Goal: Information Seeking & Learning: Learn about a topic

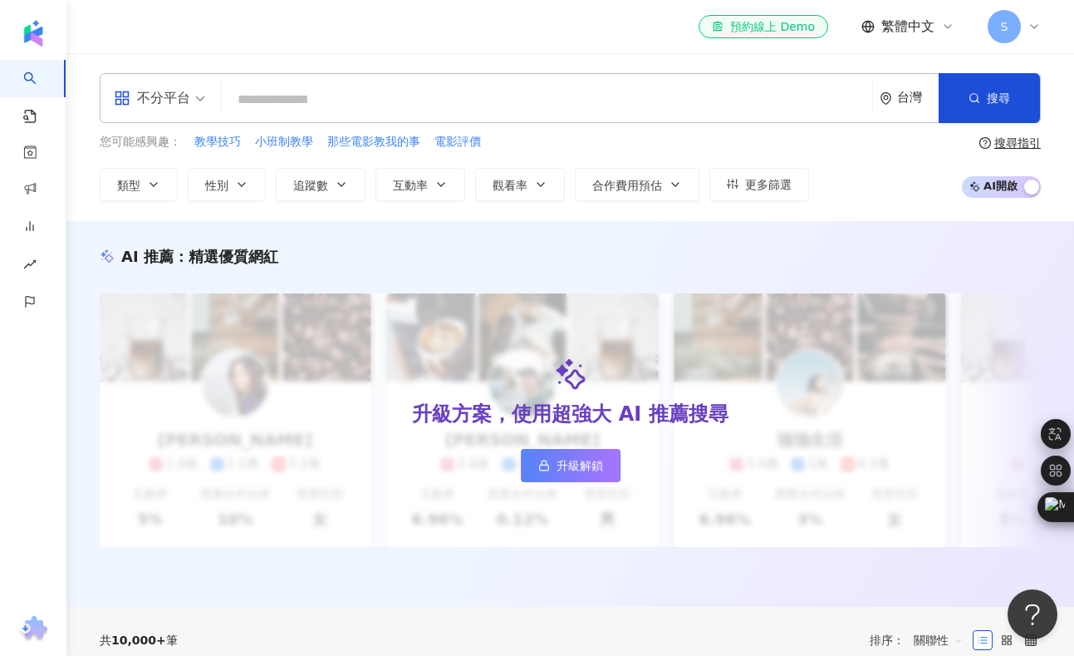
click at [421, 114] on input "search" at bounding box center [546, 100] width 637 height 32
click at [300, 111] on input "search" at bounding box center [546, 100] width 637 height 32
click at [302, 102] on input "search" at bounding box center [546, 100] width 637 height 32
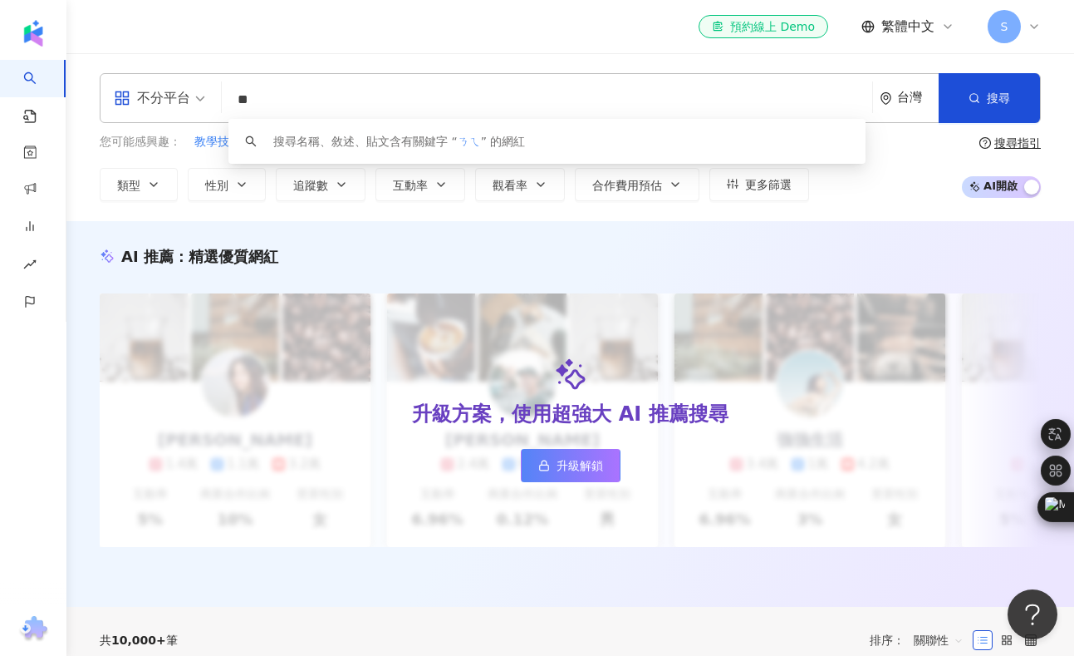
type input "*"
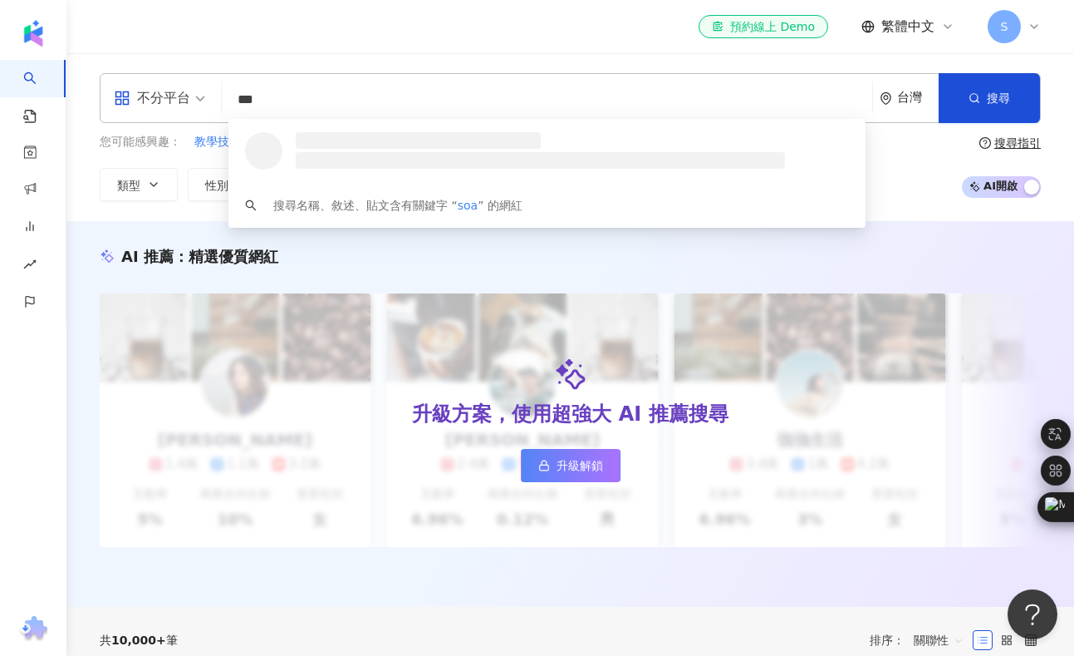
type input "****"
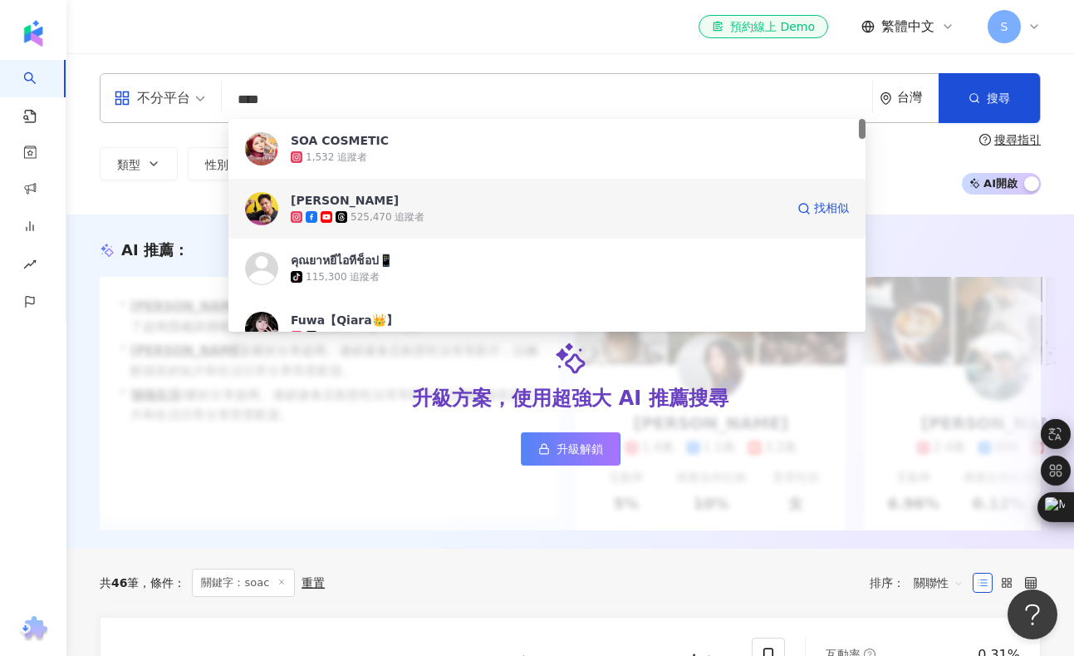
click at [420, 199] on span "Soac Liu" at bounding box center [538, 200] width 494 height 17
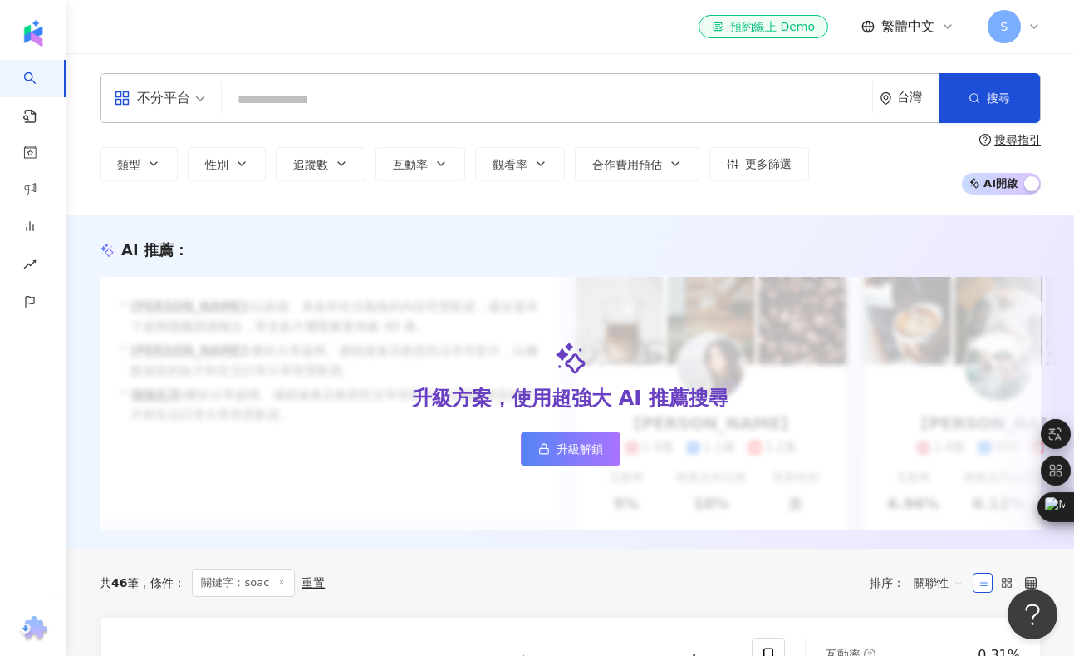
click at [302, 107] on input "search" at bounding box center [546, 100] width 637 height 32
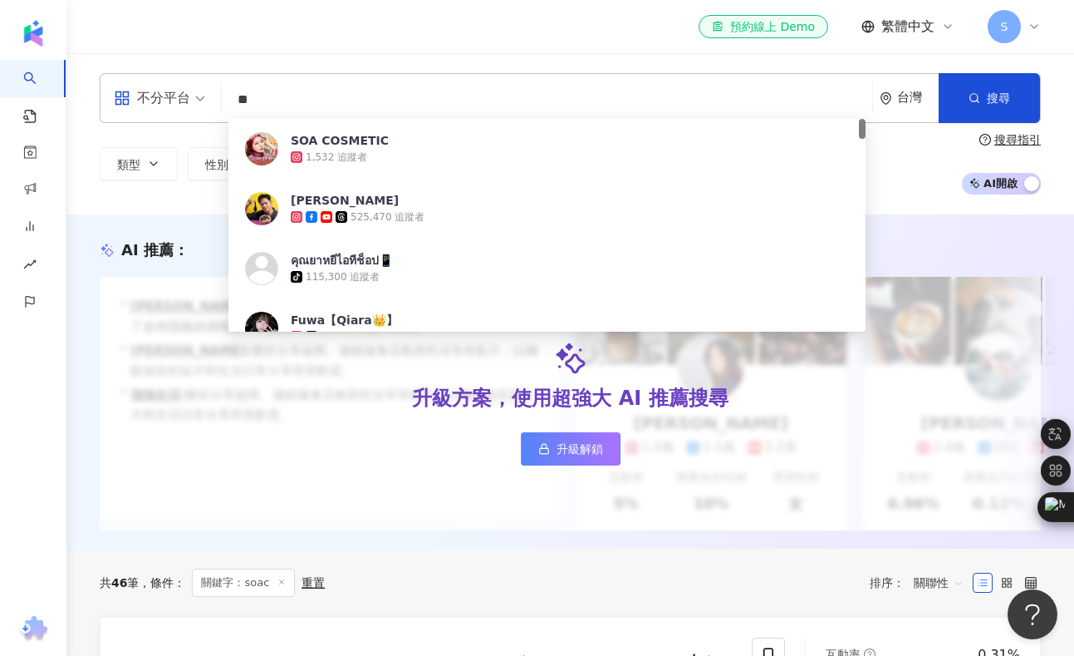
type input "*"
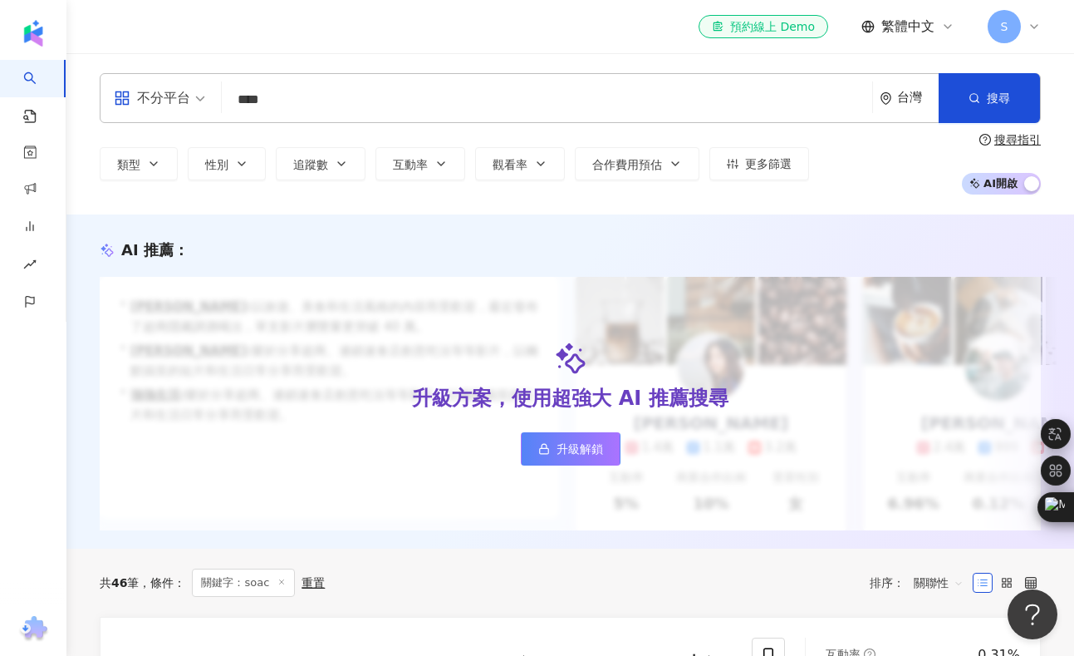
type input "****"
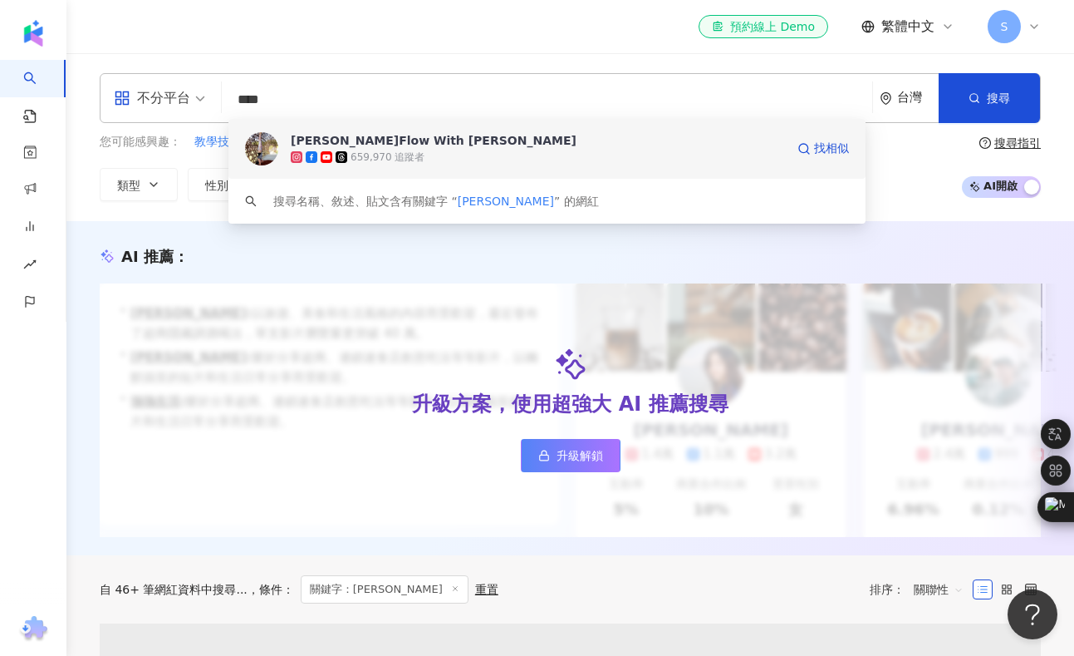
click at [346, 130] on div "凱蒂瑜珈Flow With Katie 659,970 追蹤者 找相似" at bounding box center [546, 149] width 637 height 60
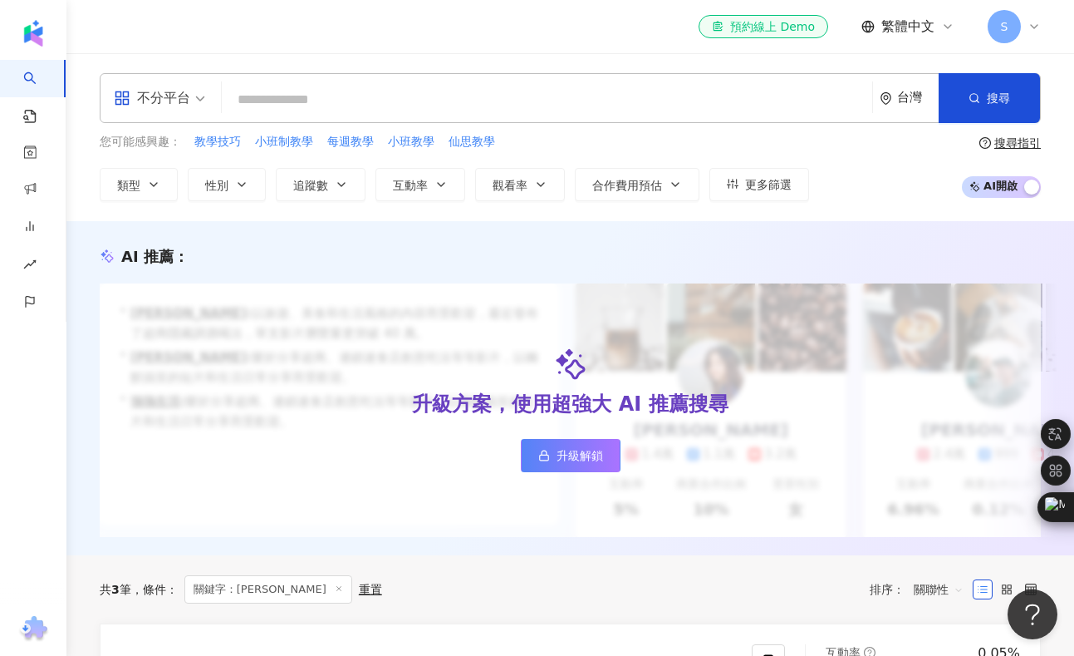
click at [273, 87] on input "search" at bounding box center [546, 100] width 637 height 32
type input "**"
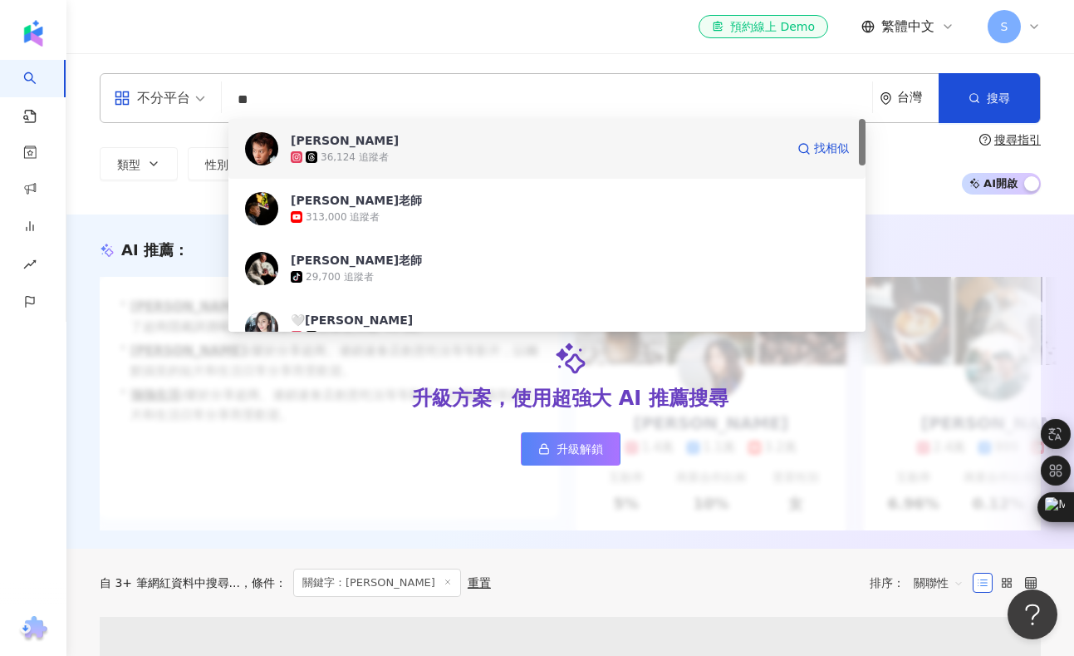
click at [308, 150] on div "36,124 追蹤者" at bounding box center [538, 157] width 494 height 17
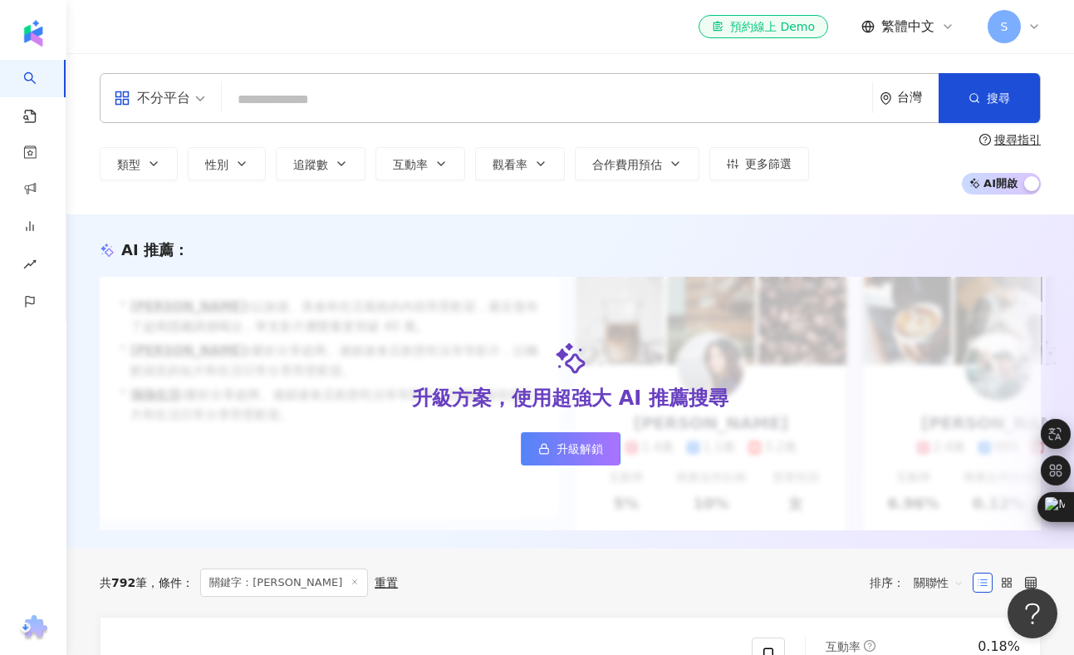
click at [266, 98] on input "search" at bounding box center [546, 100] width 637 height 32
click at [289, 96] on input "search" at bounding box center [546, 100] width 637 height 32
click at [307, 92] on input "search" at bounding box center [546, 100] width 637 height 32
click at [307, 106] on input "search" at bounding box center [546, 100] width 637 height 32
click at [293, 103] on input "search" at bounding box center [546, 100] width 637 height 32
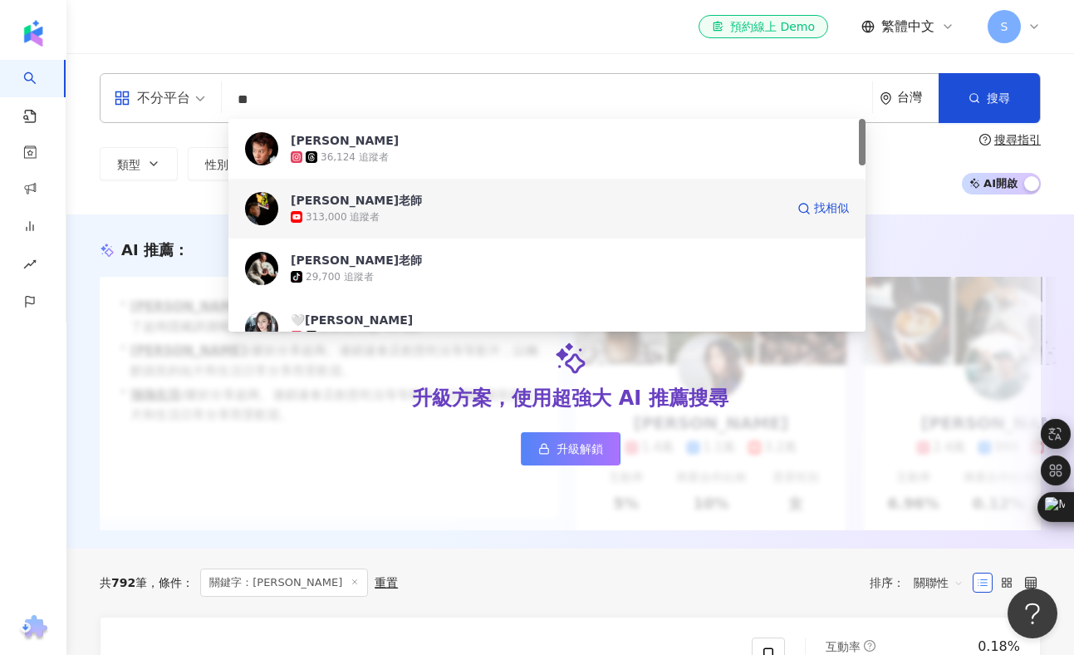
type input "**"
click at [363, 206] on div "不分平台 ** 台灣 搜尋 e9c82b09-fc99-4c83-9d7f-6edade9f9269 893a985e-c152-443b-8a99-c49d…" at bounding box center [570, 133] width 1008 height 161
click at [357, 212] on div "313,000 追蹤者" at bounding box center [343, 217] width 74 height 14
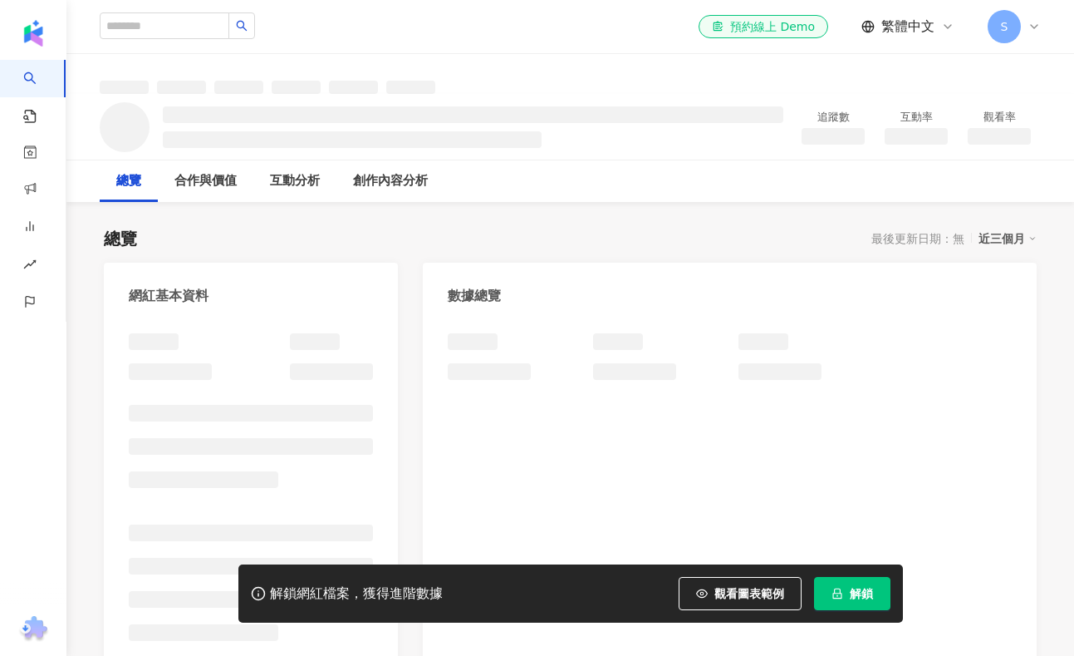
scroll to position [83, 0]
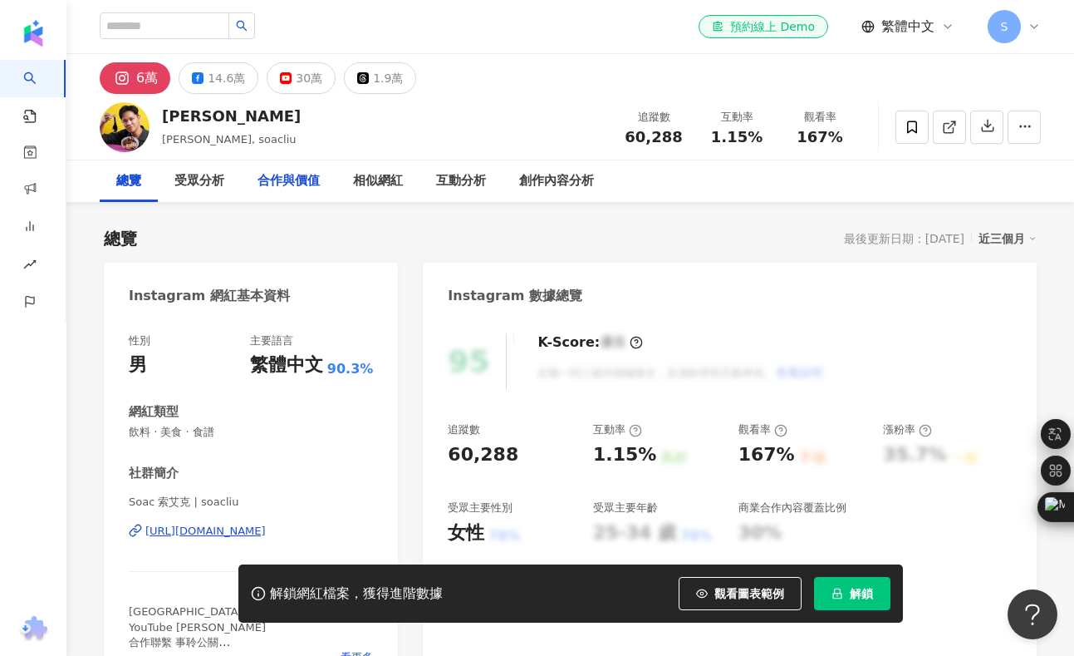
click at [302, 184] on div "合作與價值" at bounding box center [289, 181] width 62 height 20
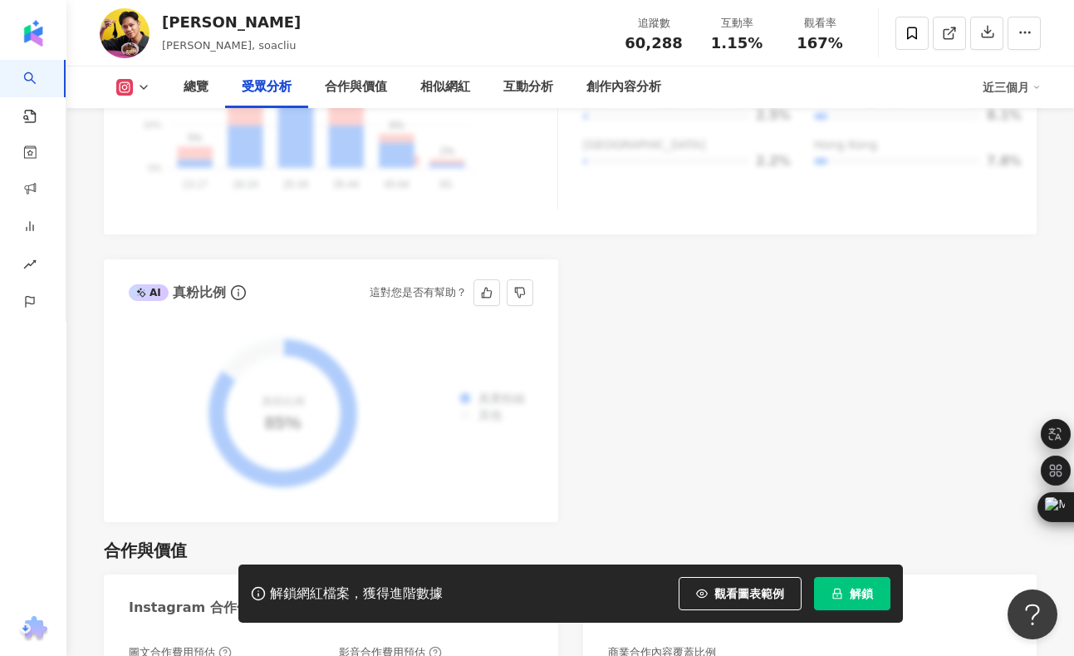
scroll to position [1735, 0]
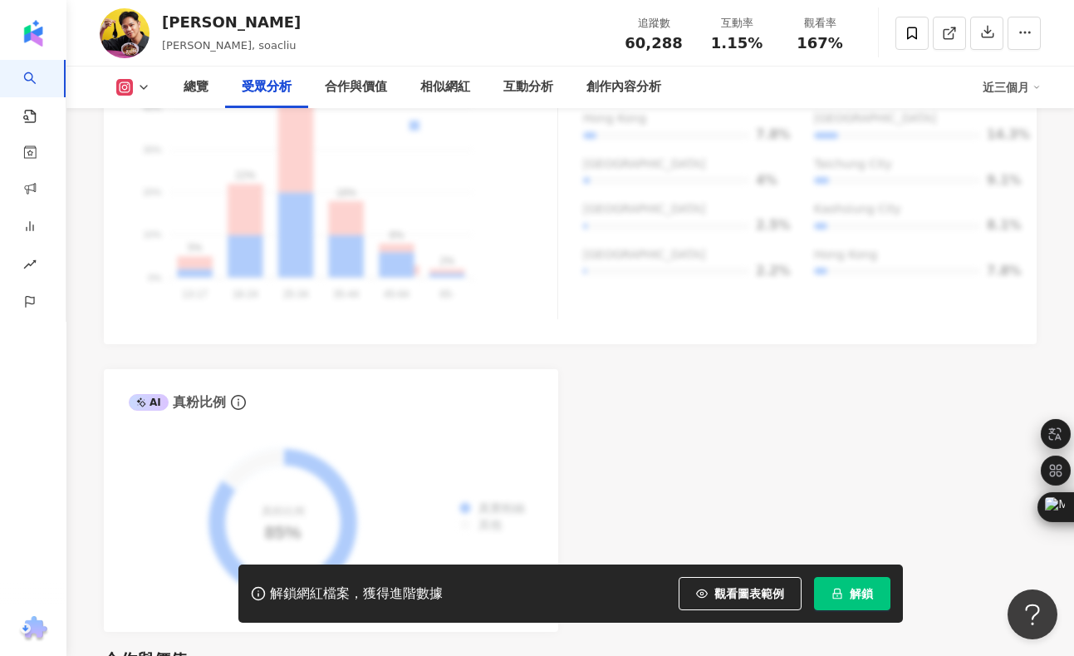
drag, startPoint x: 1022, startPoint y: 87, endPoint x: 1017, endPoint y: 100, distance: 13.4
click at [1020, 89] on div "近三個月" at bounding box center [1012, 87] width 58 height 27
drag, startPoint x: 1015, startPoint y: 146, endPoint x: 1010, endPoint y: 160, distance: 14.2
click at [1011, 156] on li "近六個月" at bounding box center [1025, 156] width 78 height 33
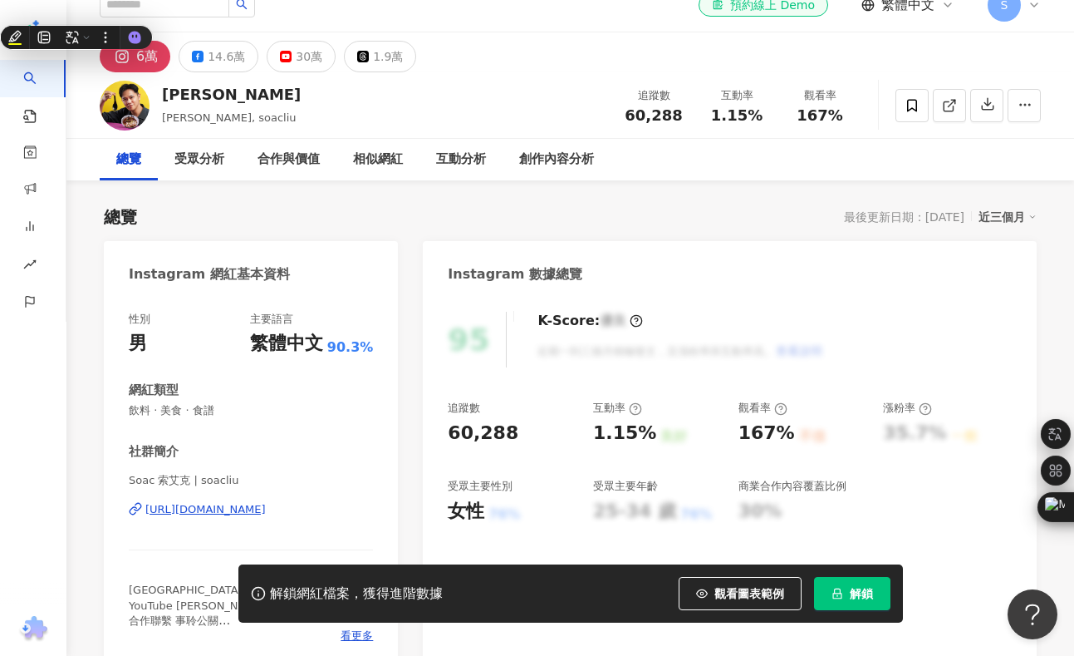
scroll to position [0, 0]
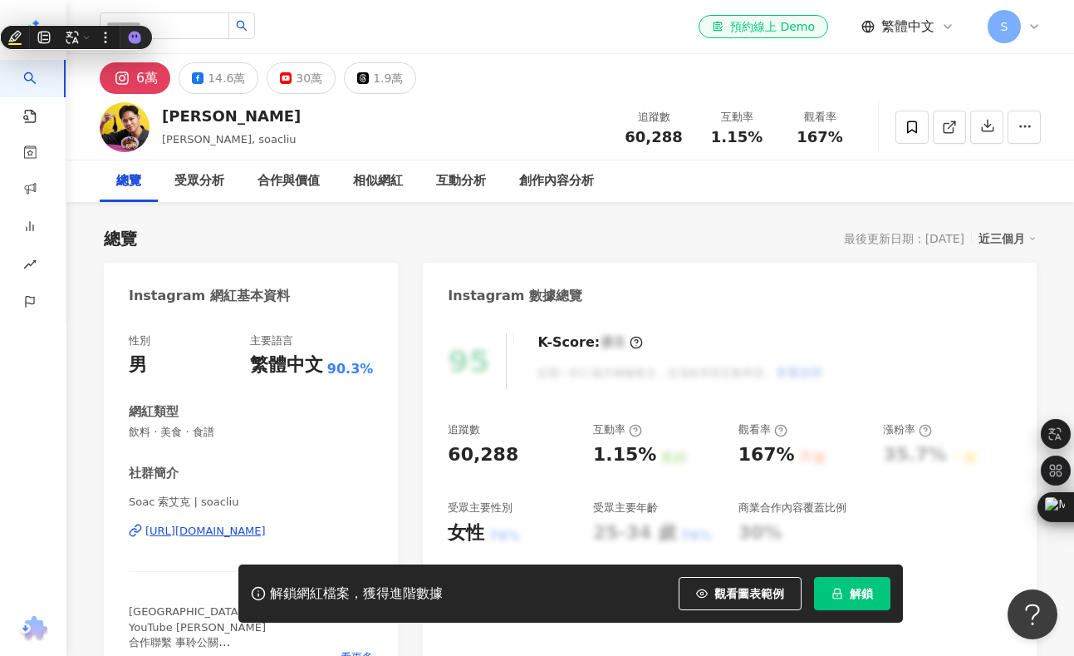
click at [1010, 30] on span "S" at bounding box center [1004, 26] width 33 height 33
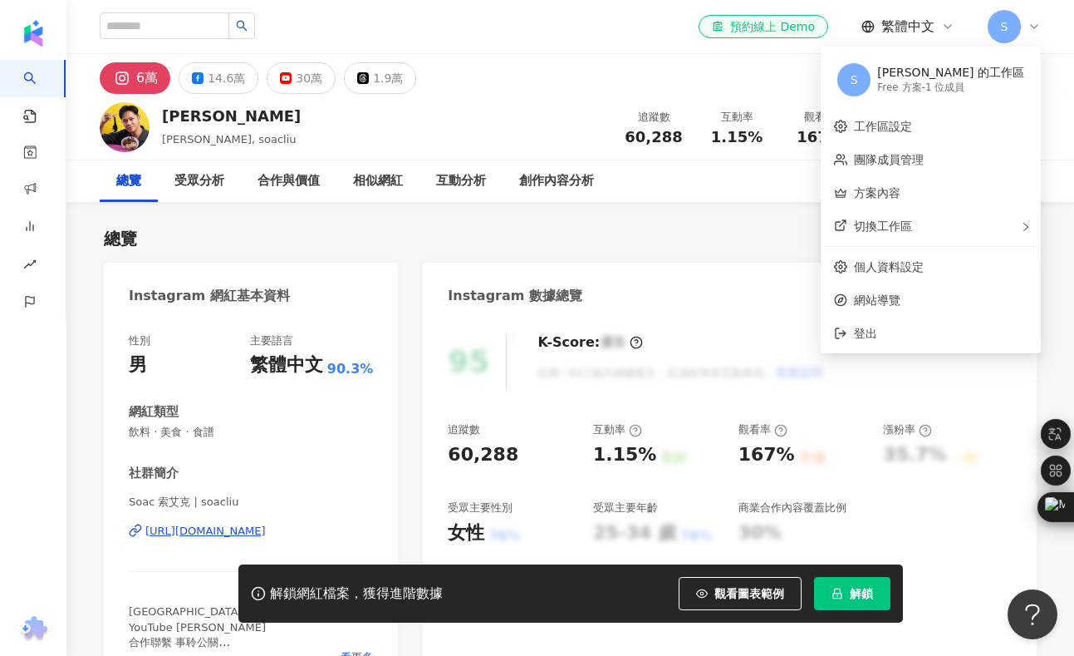
click at [548, 96] on div "Soac Liu 索艾克, soacliu 追蹤數 60,288 互動率 1.15% 觀看率 167%" at bounding box center [570, 127] width 1008 height 66
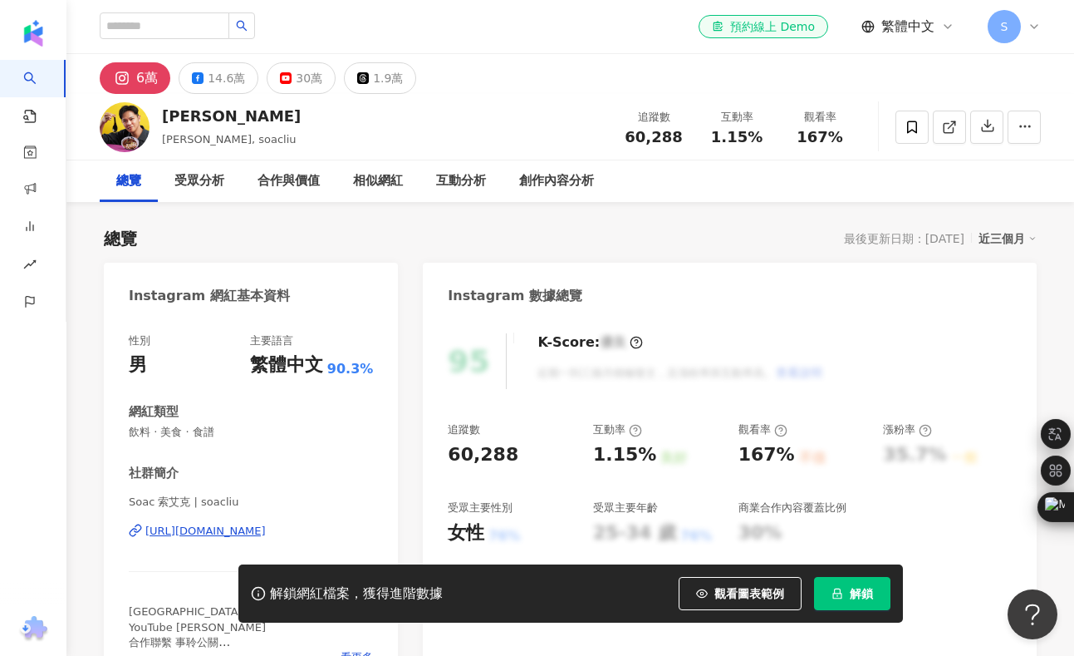
click at [862, 584] on button "解鎖" at bounding box center [852, 593] width 76 height 33
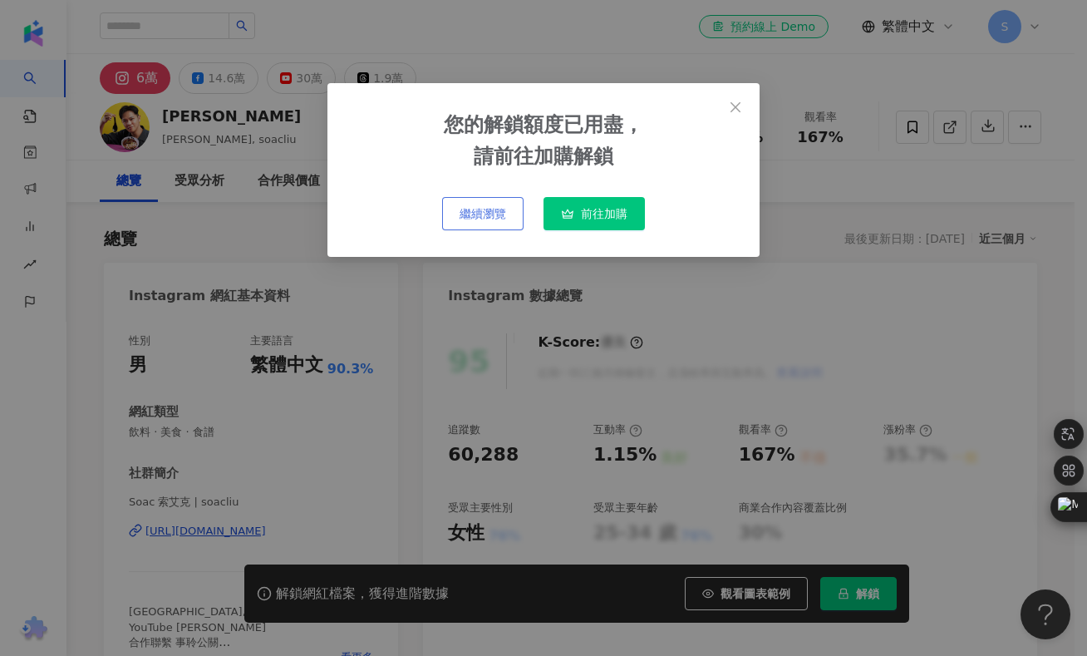
click at [472, 223] on button "繼續瀏覽" at bounding box center [482, 213] width 81 height 33
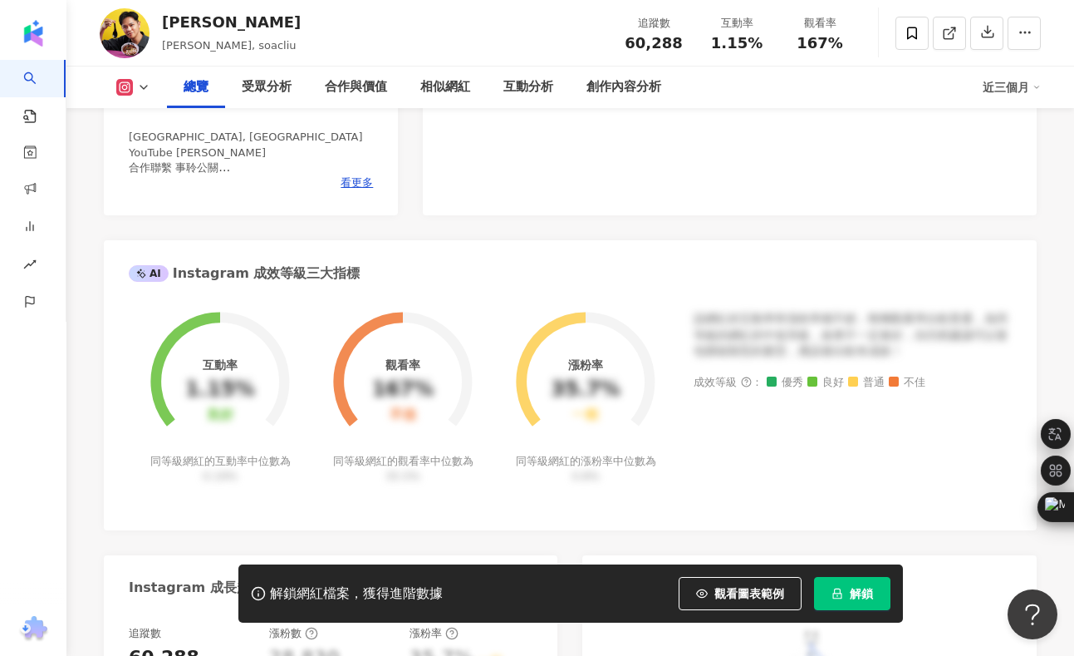
scroll to position [332, 0]
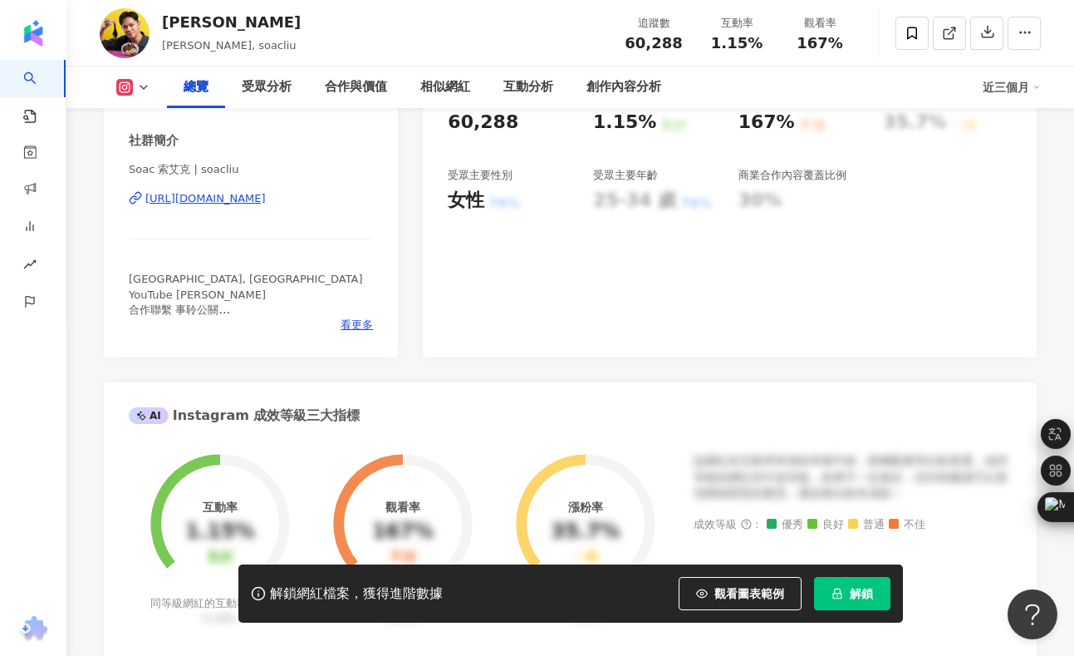
click at [352, 316] on div "Taipei, Taiwan YouTube 索艾克 合作聯繫 事聆公關 chatwith40@gmail.com" at bounding box center [251, 295] width 244 height 46
click at [351, 320] on span "看更多" at bounding box center [357, 324] width 32 height 15
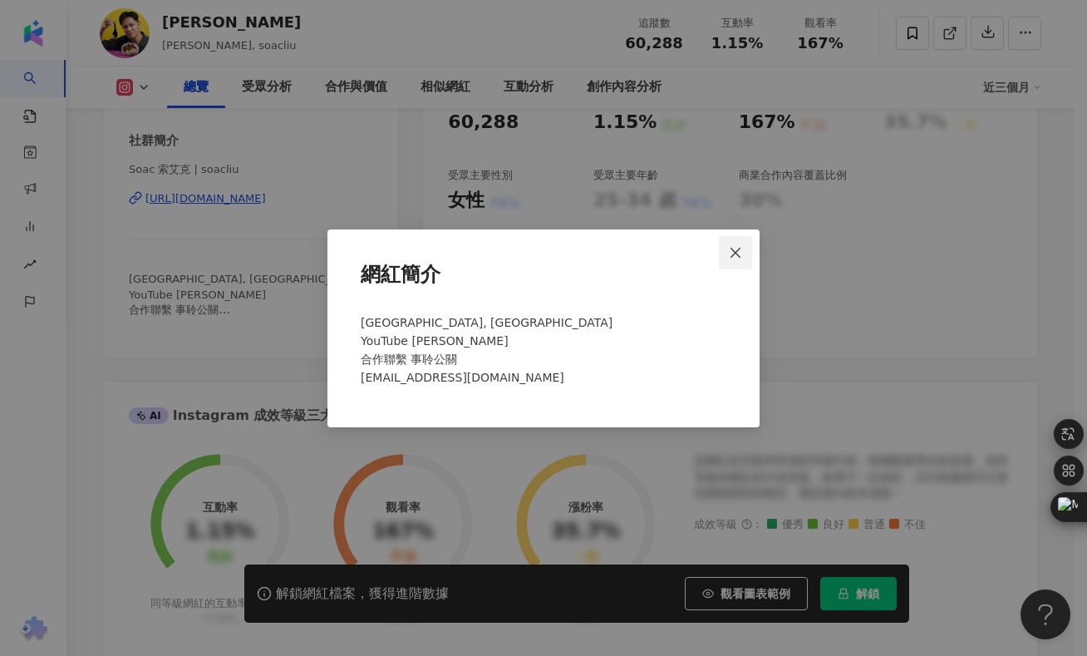
click at [737, 250] on icon "close" at bounding box center [735, 252] width 13 height 13
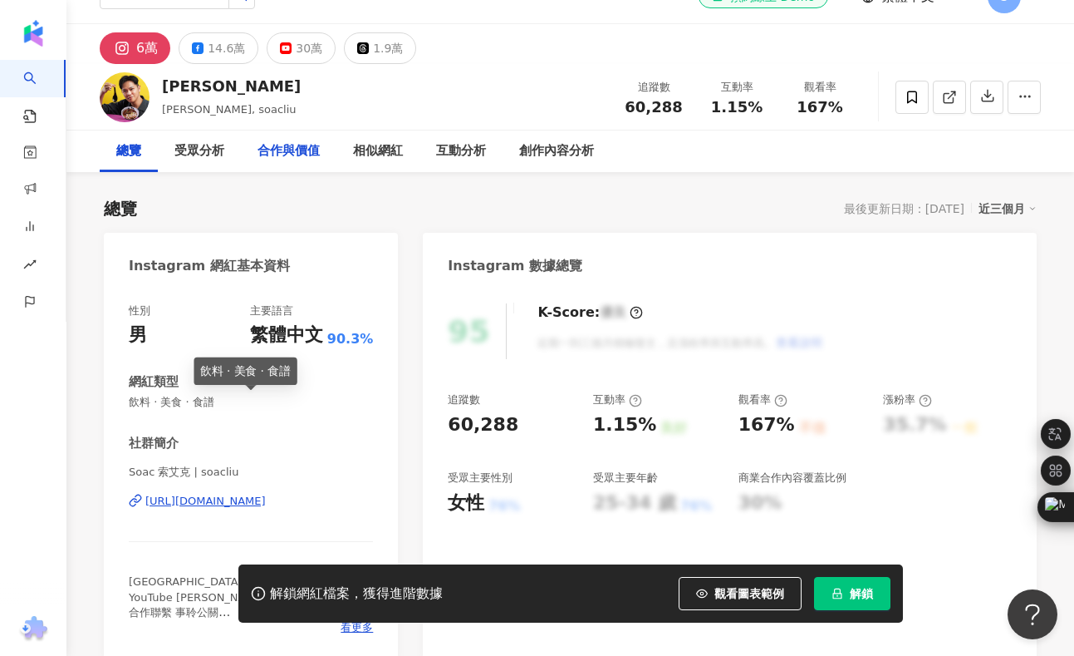
scroll to position [0, 0]
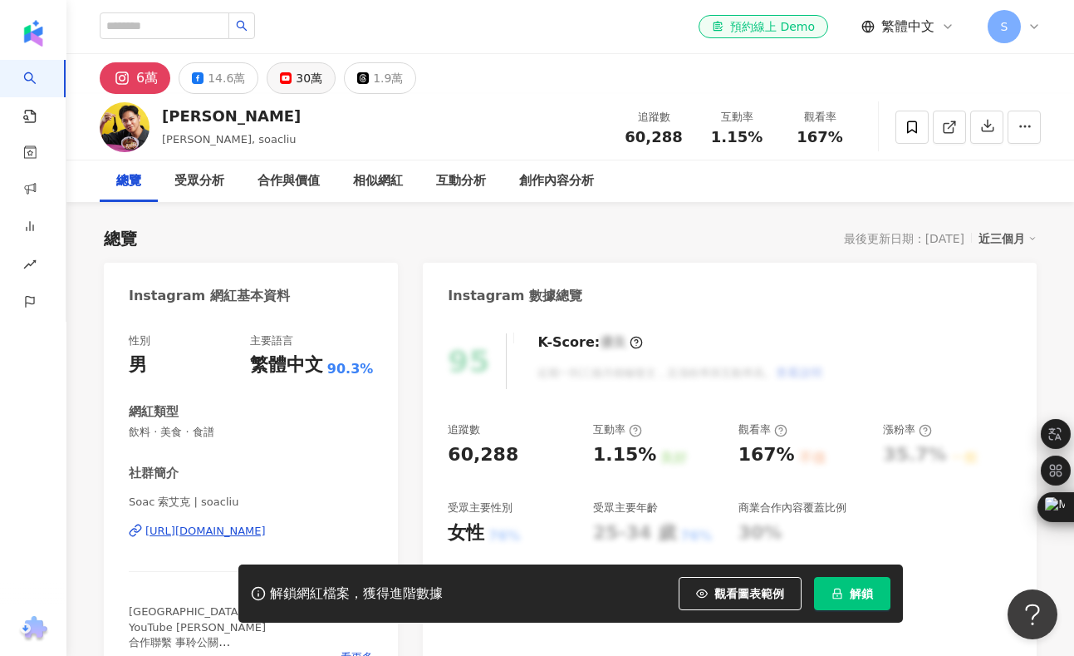
click at [312, 81] on div "30萬" at bounding box center [309, 77] width 27 height 23
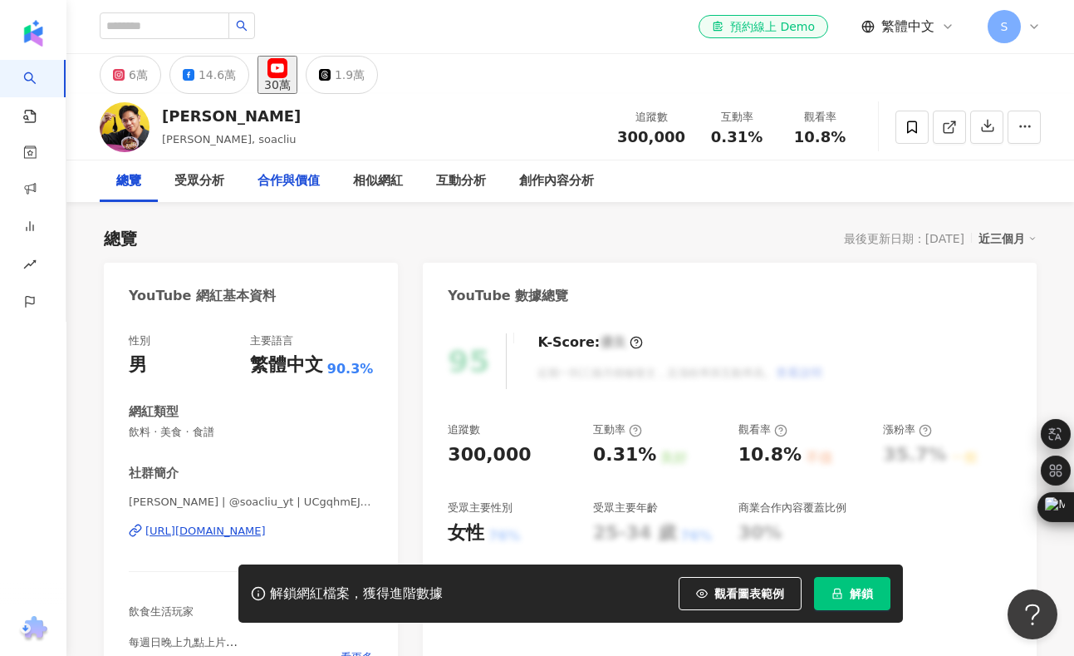
click at [274, 179] on div "合作與價值" at bounding box center [289, 181] width 62 height 20
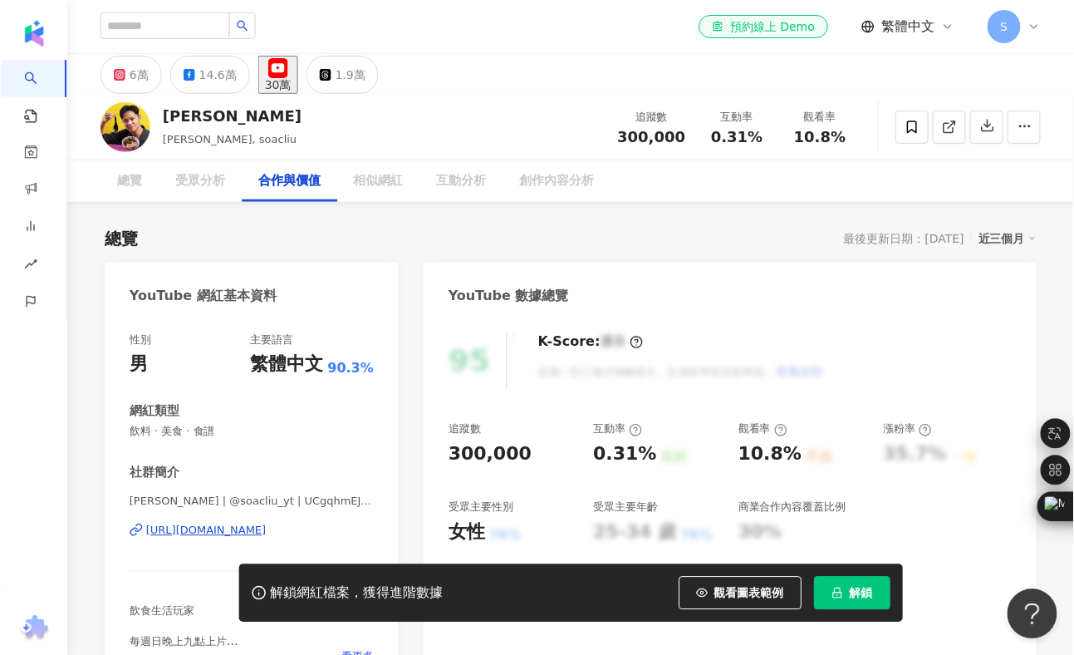
scroll to position [1946, 0]
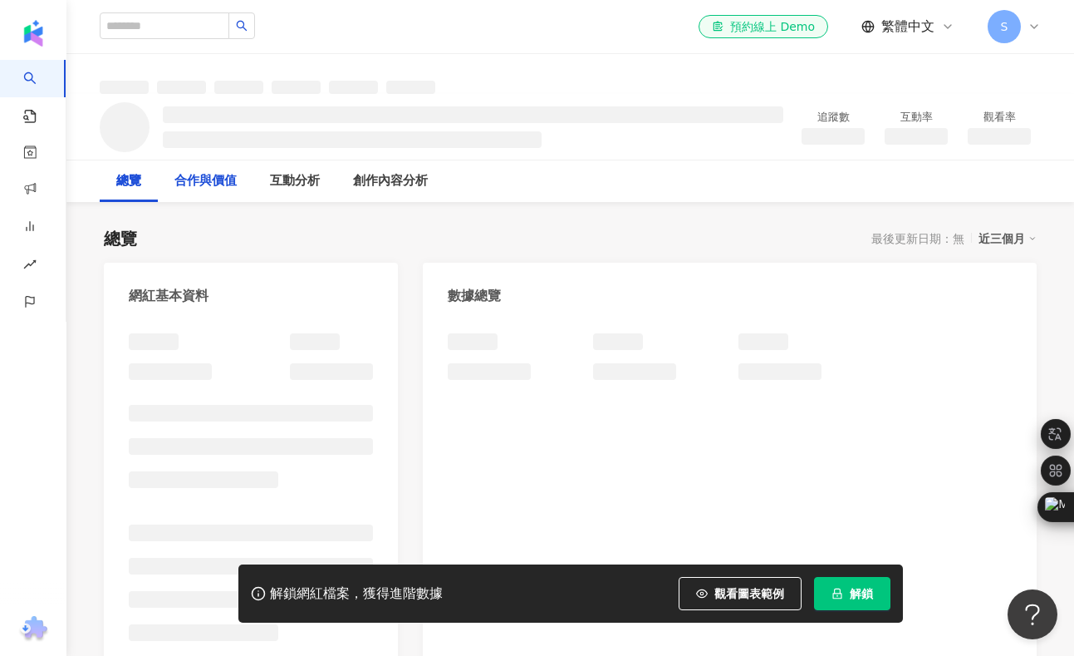
click at [210, 181] on div "合作與價值" at bounding box center [205, 181] width 62 height 20
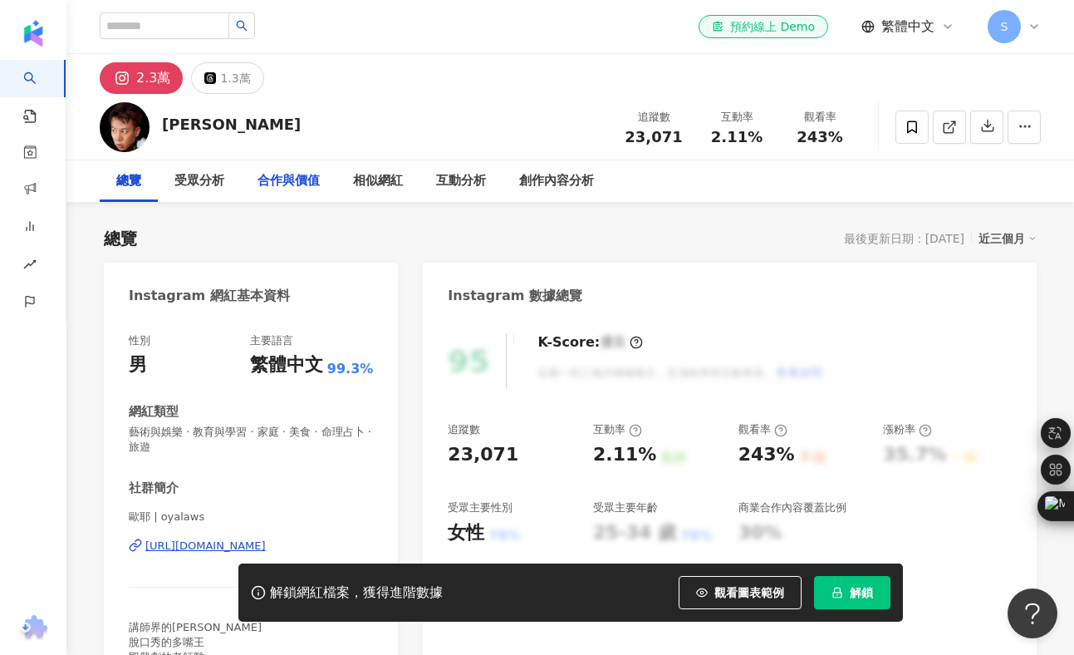
click at [279, 189] on div "合作與價值" at bounding box center [289, 181] width 62 height 20
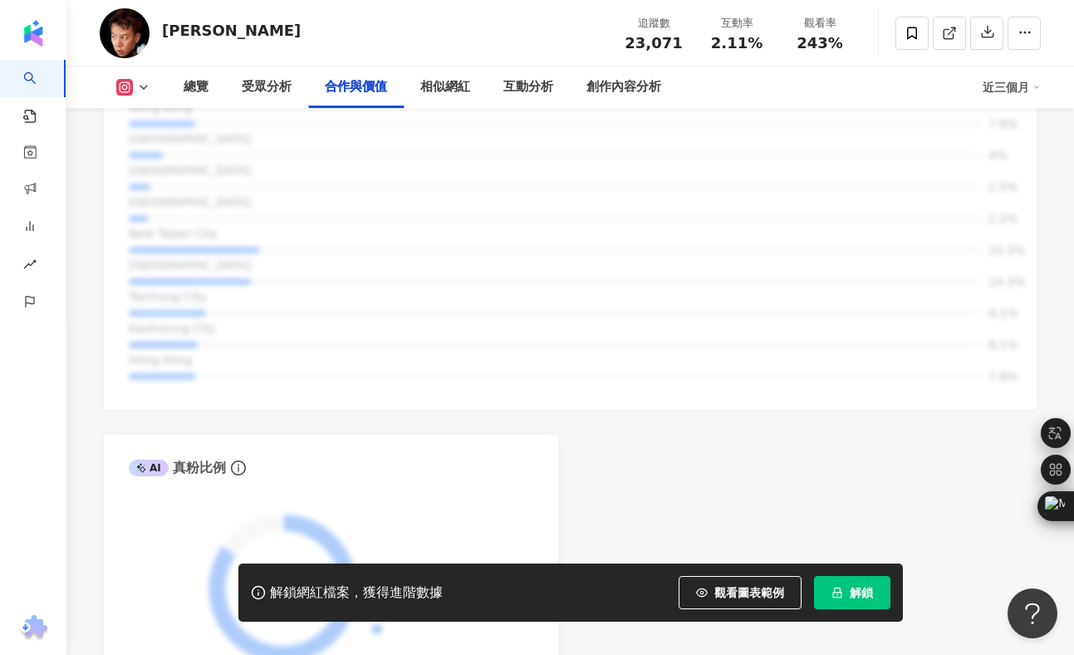
scroll to position [2331, 0]
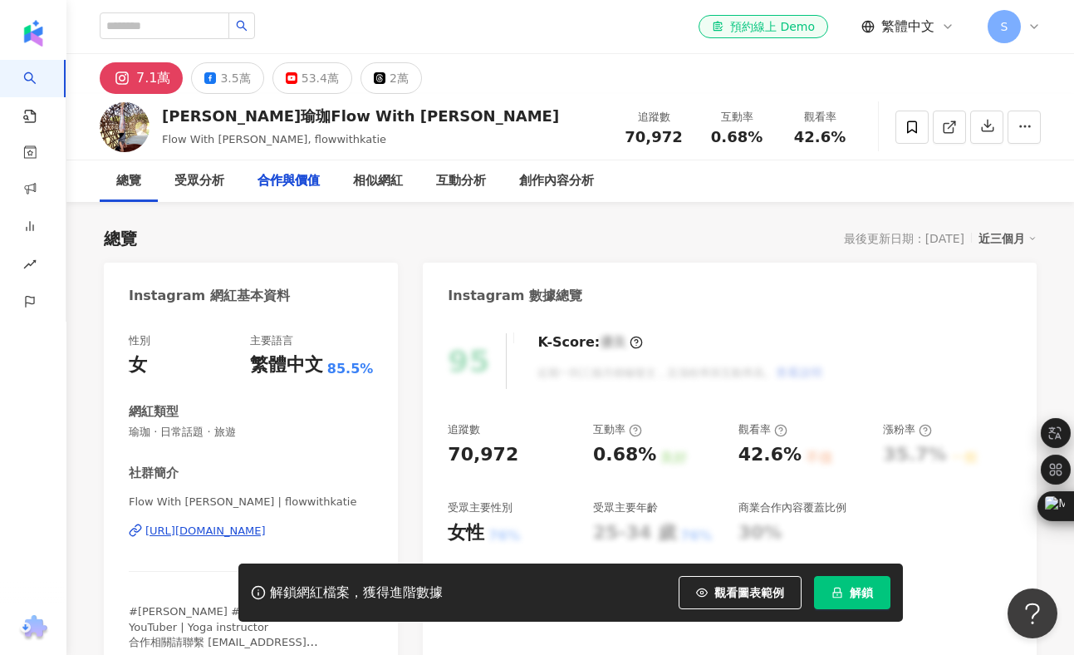
scroll to position [2218, 0]
